Goal: Transaction & Acquisition: Subscribe to service/newsletter

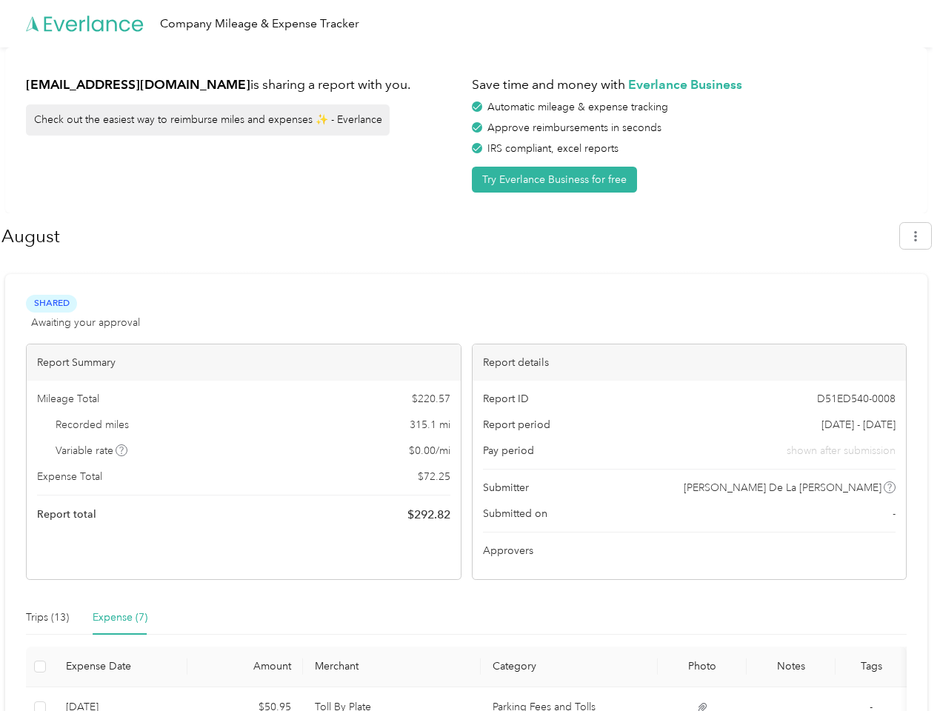
click at [473, 355] on div "Report details" at bounding box center [690, 362] width 434 height 36
click at [470, 24] on div "Company Mileage & Expense Tracker" at bounding box center [466, 23] width 932 height 47
click at [557, 179] on button "Try Everlance Business for free" at bounding box center [554, 180] width 165 height 26
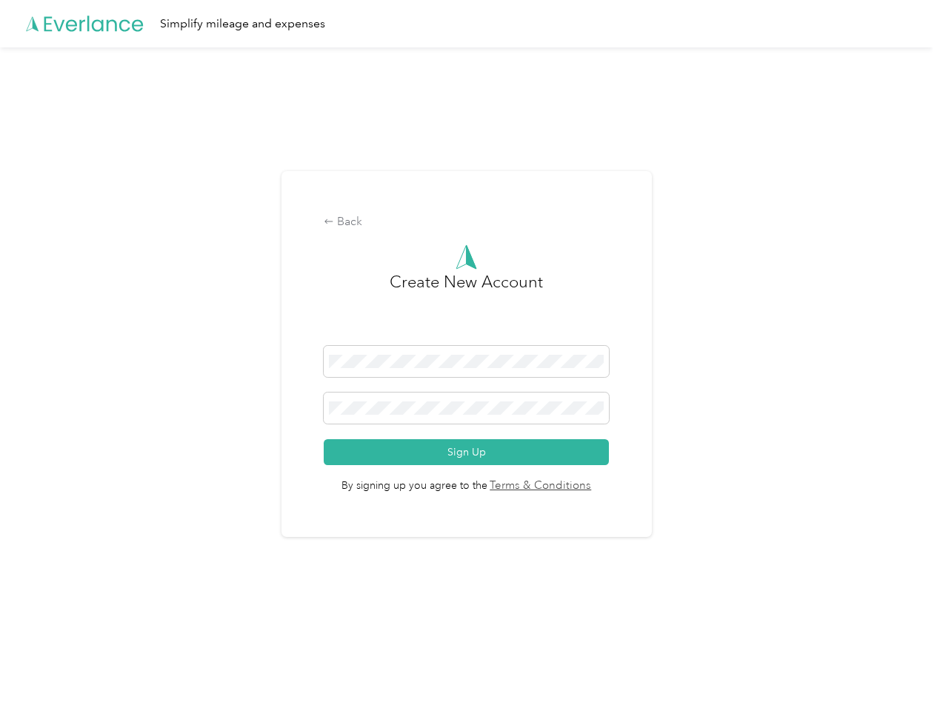
click at [450, 236] on div "Back Create New Account Sign Up By signing up you agree to the Terms & Conditio…" at bounding box center [466, 354] width 370 height 367
click at [923, 236] on div "Back Create New Account Sign Up By signing up you agree to the Terms & Conditio…" at bounding box center [466, 360] width 932 height 626
click at [122, 450] on div "Back Create New Account Sign Up By signing up you agree to the Terms & Conditio…" at bounding box center [466, 360] width 932 height 626
click at [584, 487] on link "Terms & Conditions" at bounding box center [539, 486] width 104 height 17
click at [47, 618] on div "Back Create New Account Sign Up By signing up you agree to the Terms & Conditio…" at bounding box center [466, 360] width 932 height 626
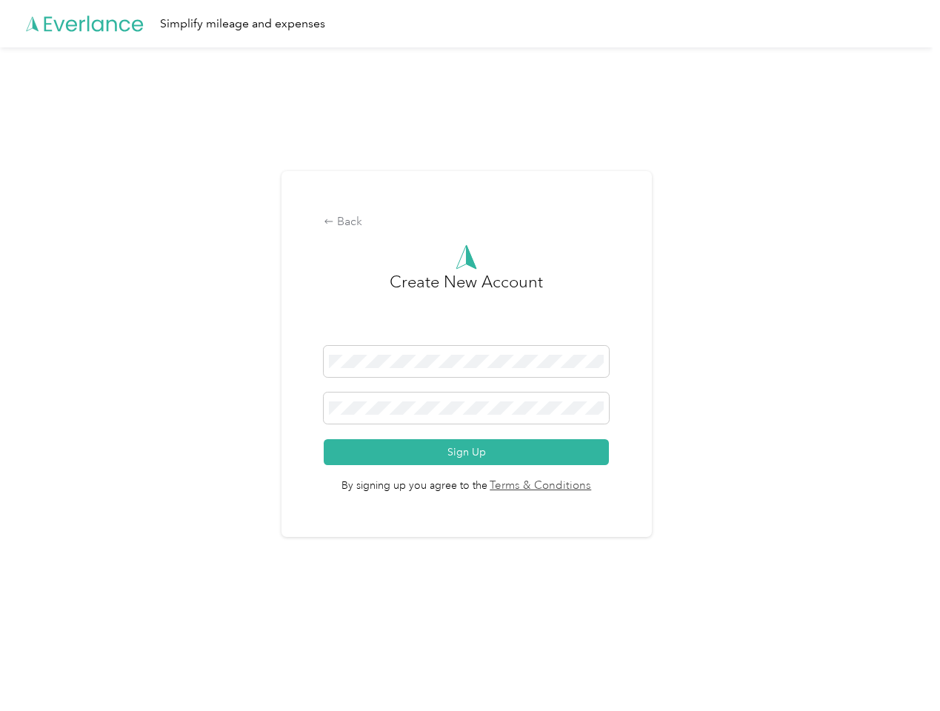
click at [120, 618] on div "Back Create New Account Sign Up By signing up you agree to the Terms & Conditio…" at bounding box center [466, 360] width 932 height 626
click at [38, 667] on div "Back Create New Account Sign Up By signing up you agree to the Terms & Conditio…" at bounding box center [466, 360] width 932 height 626
